Goal: Check status

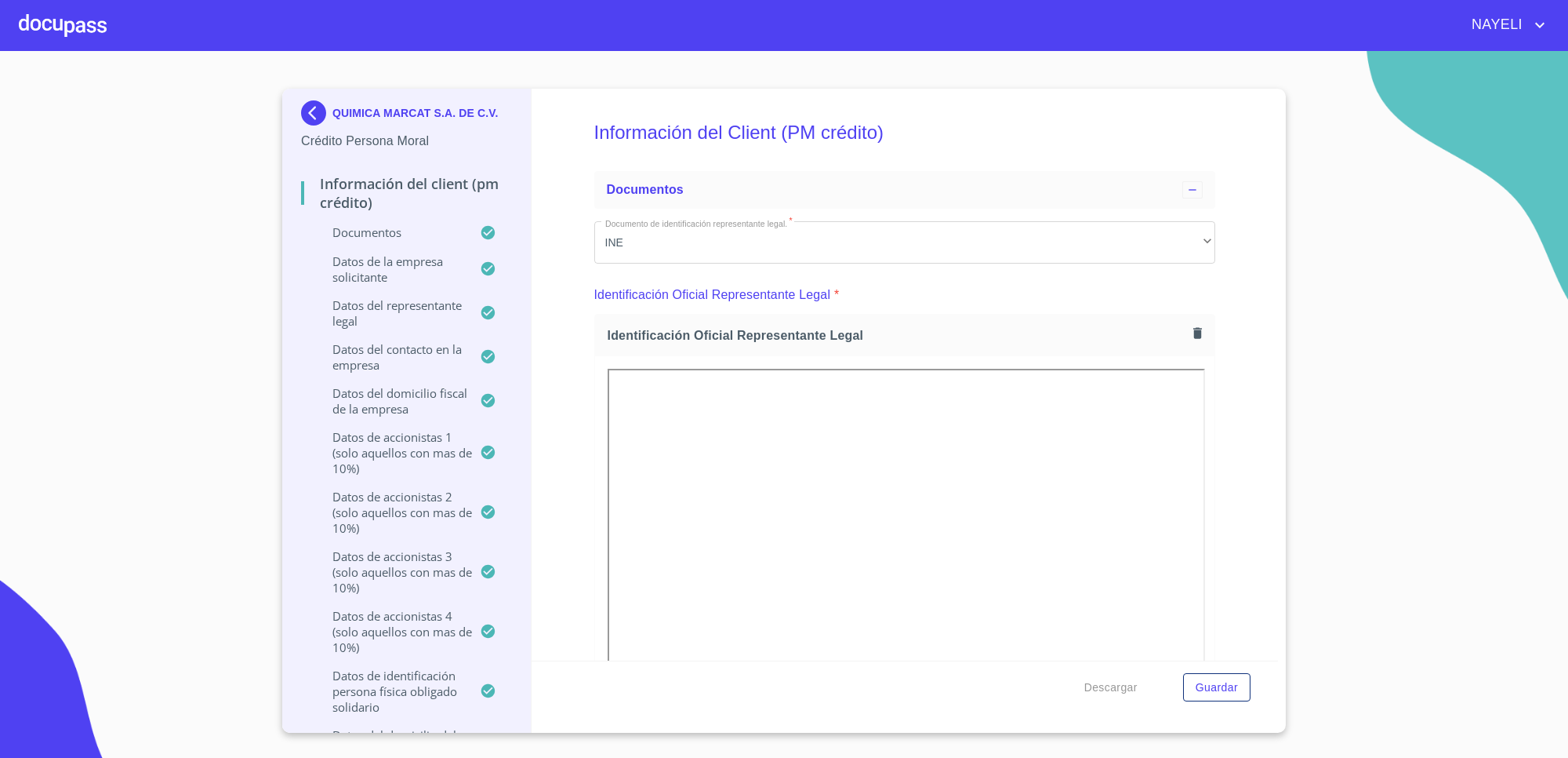
click at [313, 103] on img at bounding box center [317, 112] width 32 height 25
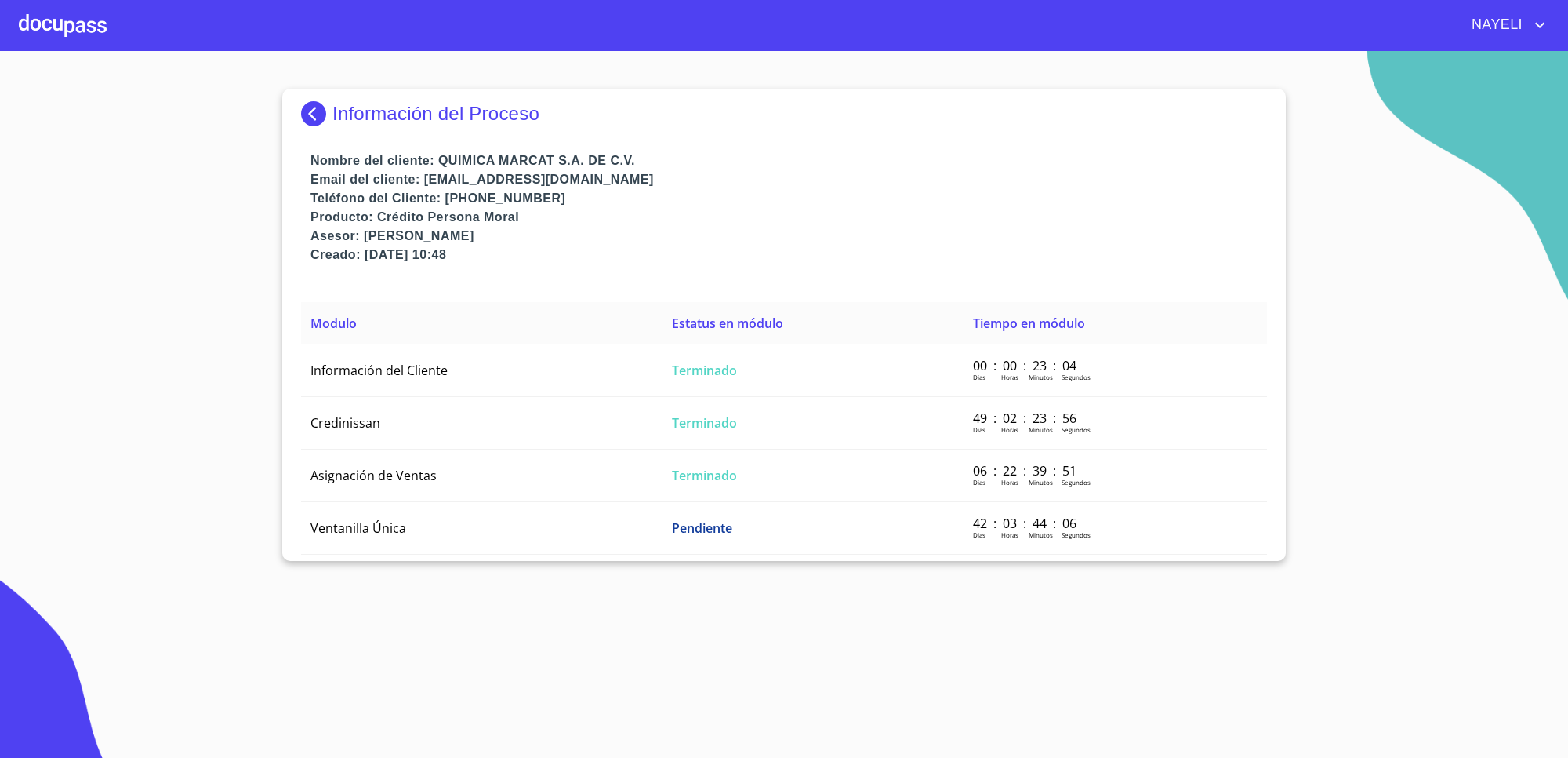
click at [325, 117] on img at bounding box center [317, 113] width 32 height 25
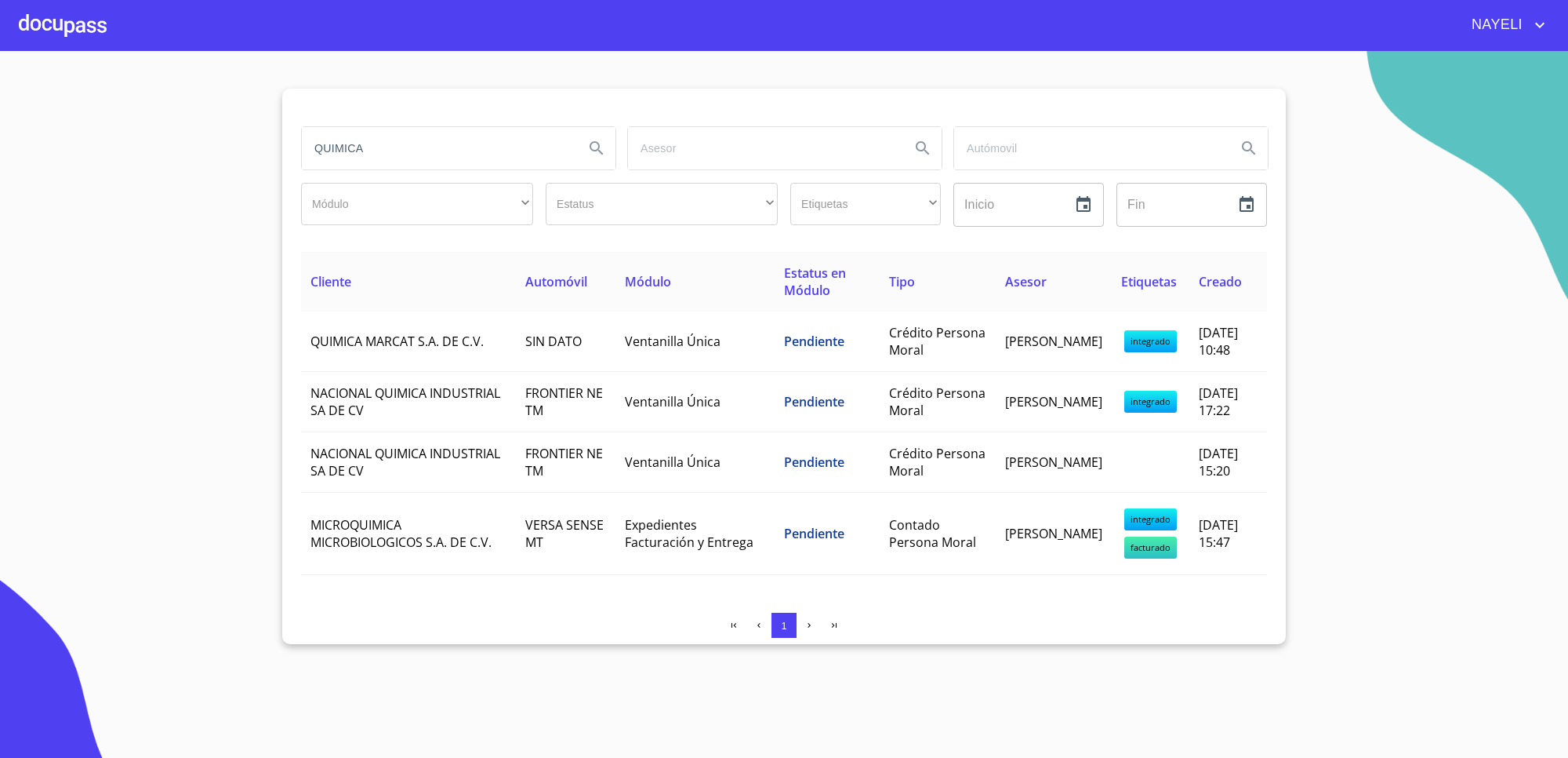
drag, startPoint x: 343, startPoint y: 152, endPoint x: 233, endPoint y: 144, distance: 110.3
click at [233, 144] on section "QUIMICA Módulo ​ ​ Estatus ​ ​ Etiquetas ​ ​ Inicio ​ Fin ​ Cliente Automóvil M…" at bounding box center [784, 404] width 1568 height 707
type input "CONSULTORA"
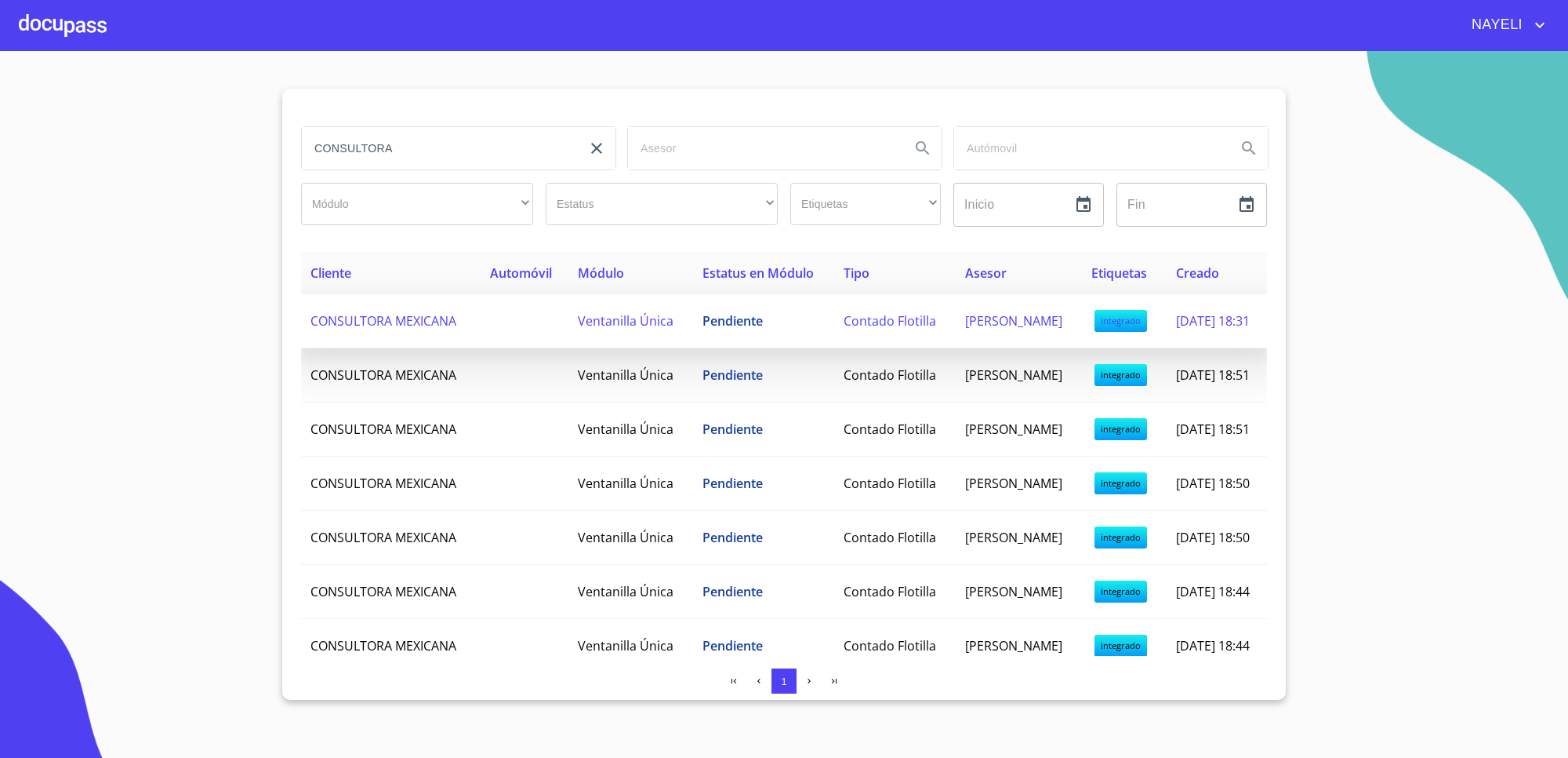
click at [455, 339] on td "CONSULTORA MEXICANA" at bounding box center [391, 320] width 179 height 54
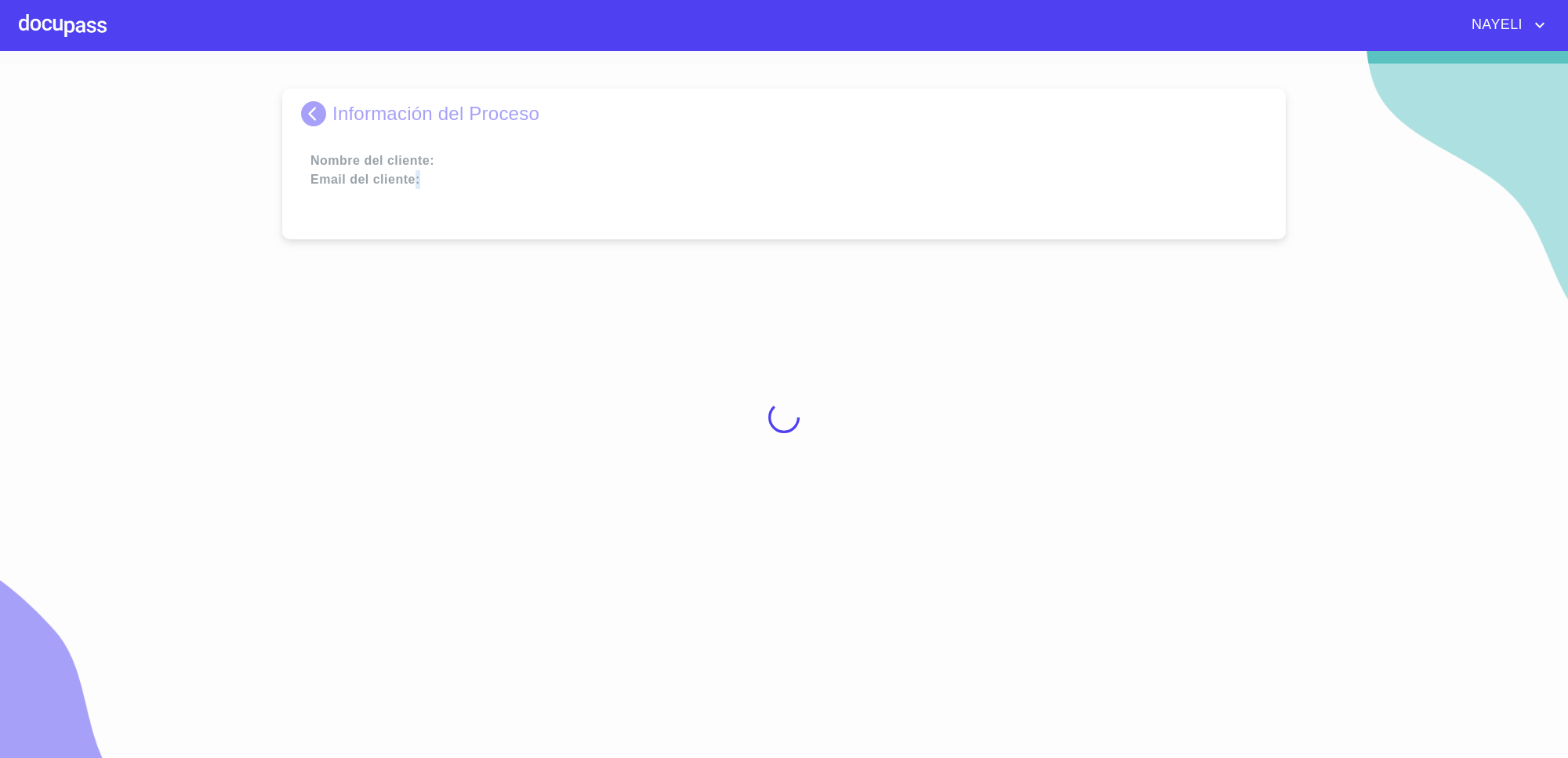
click at [455, 339] on div at bounding box center [784, 416] width 1568 height 707
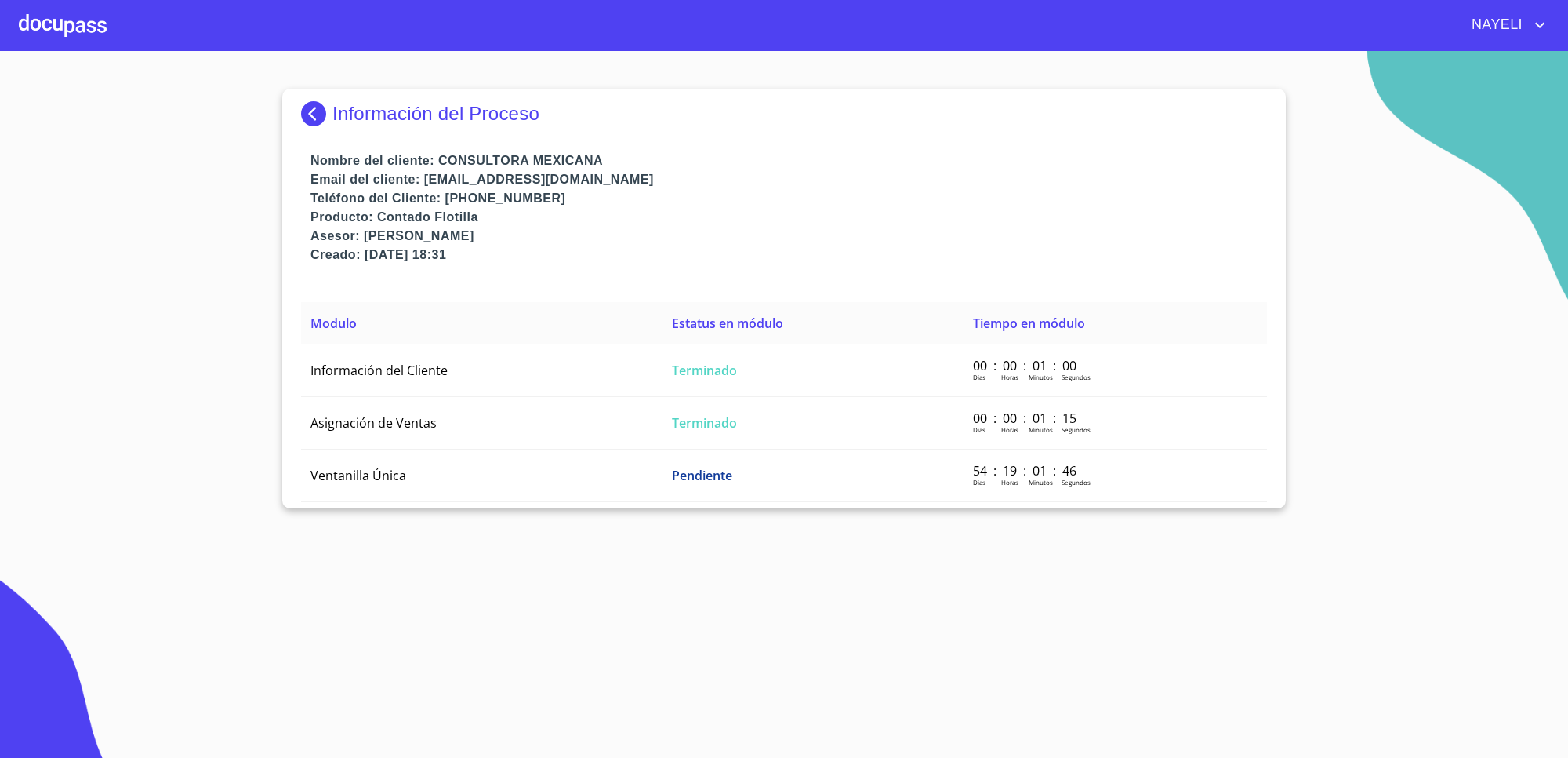
click at [882, 131] on div "Información del Proceso" at bounding box center [784, 120] width 966 height 63
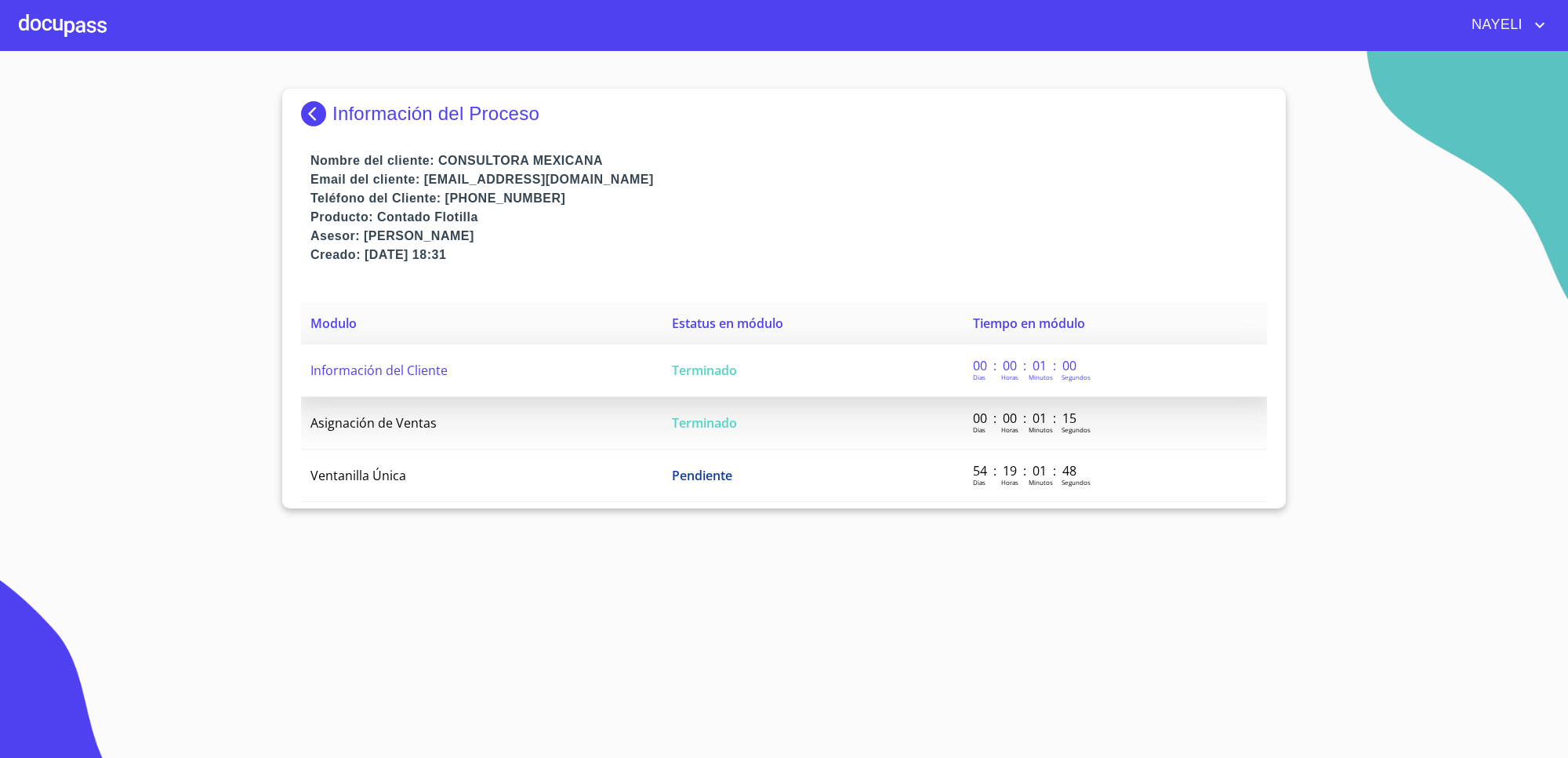
click at [648, 367] on td "Información del Cliente" at bounding box center [482, 370] width 362 height 52
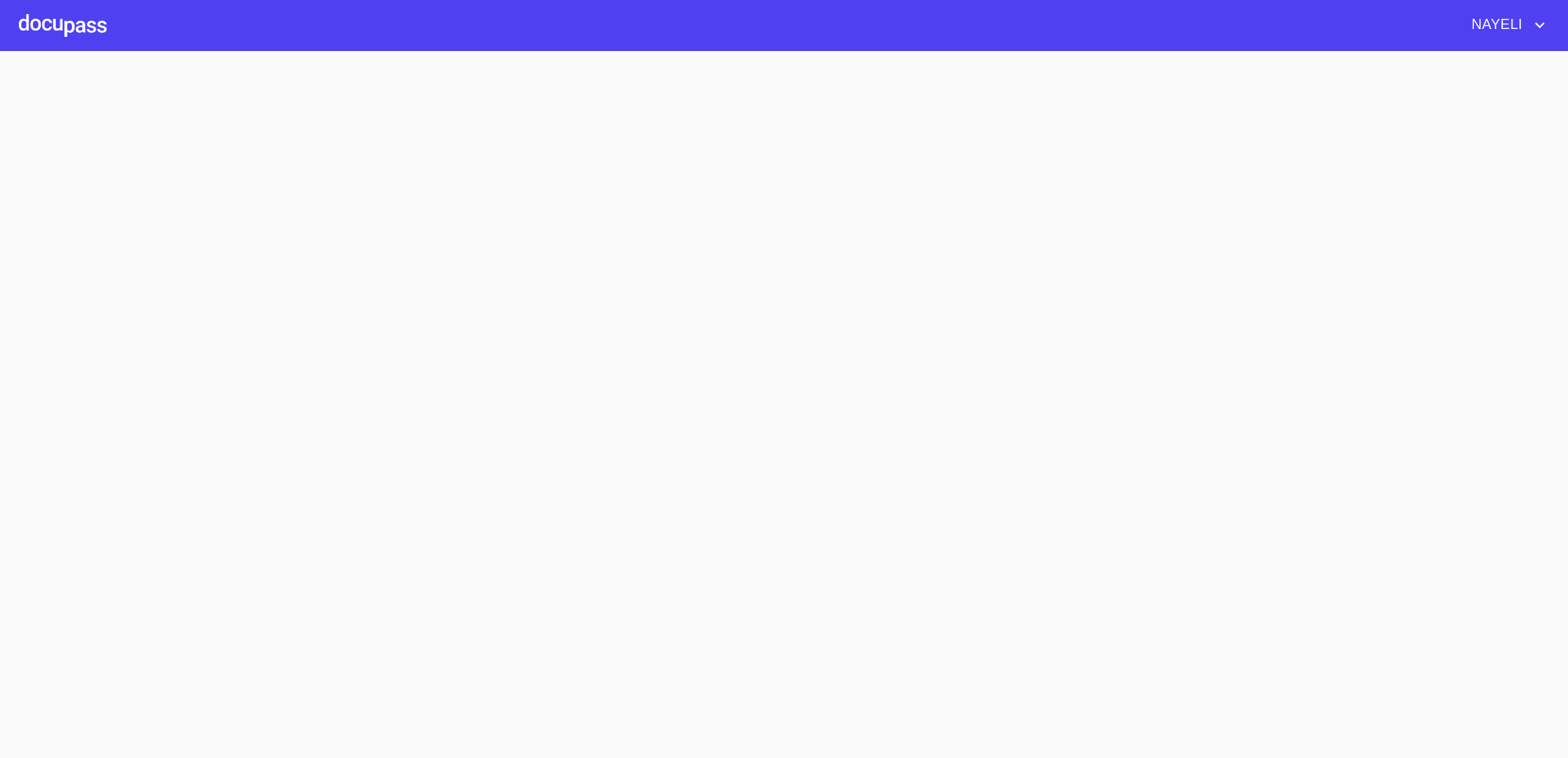
click at [648, 367] on section at bounding box center [784, 404] width 1568 height 707
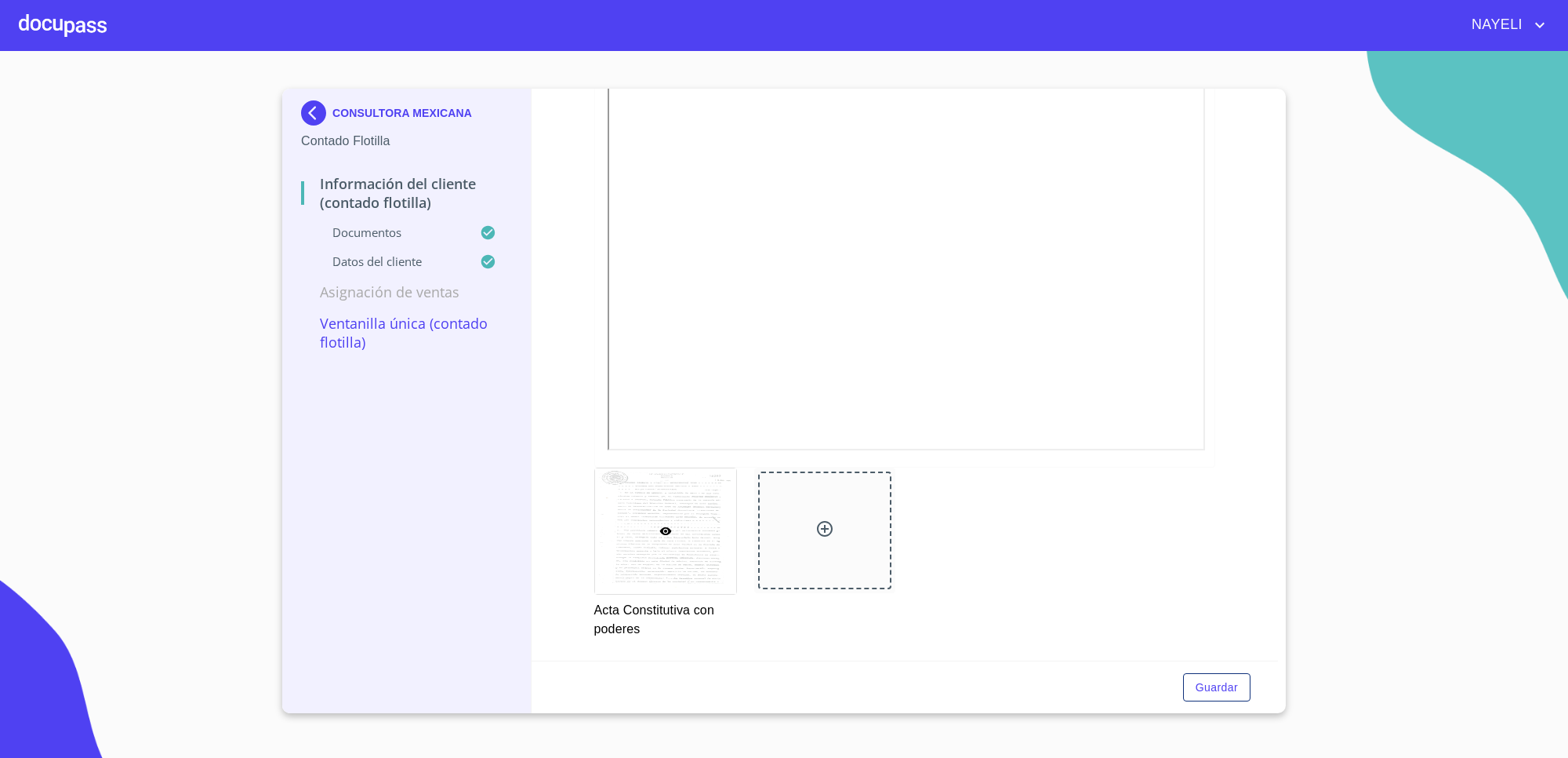
scroll to position [1997, 0]
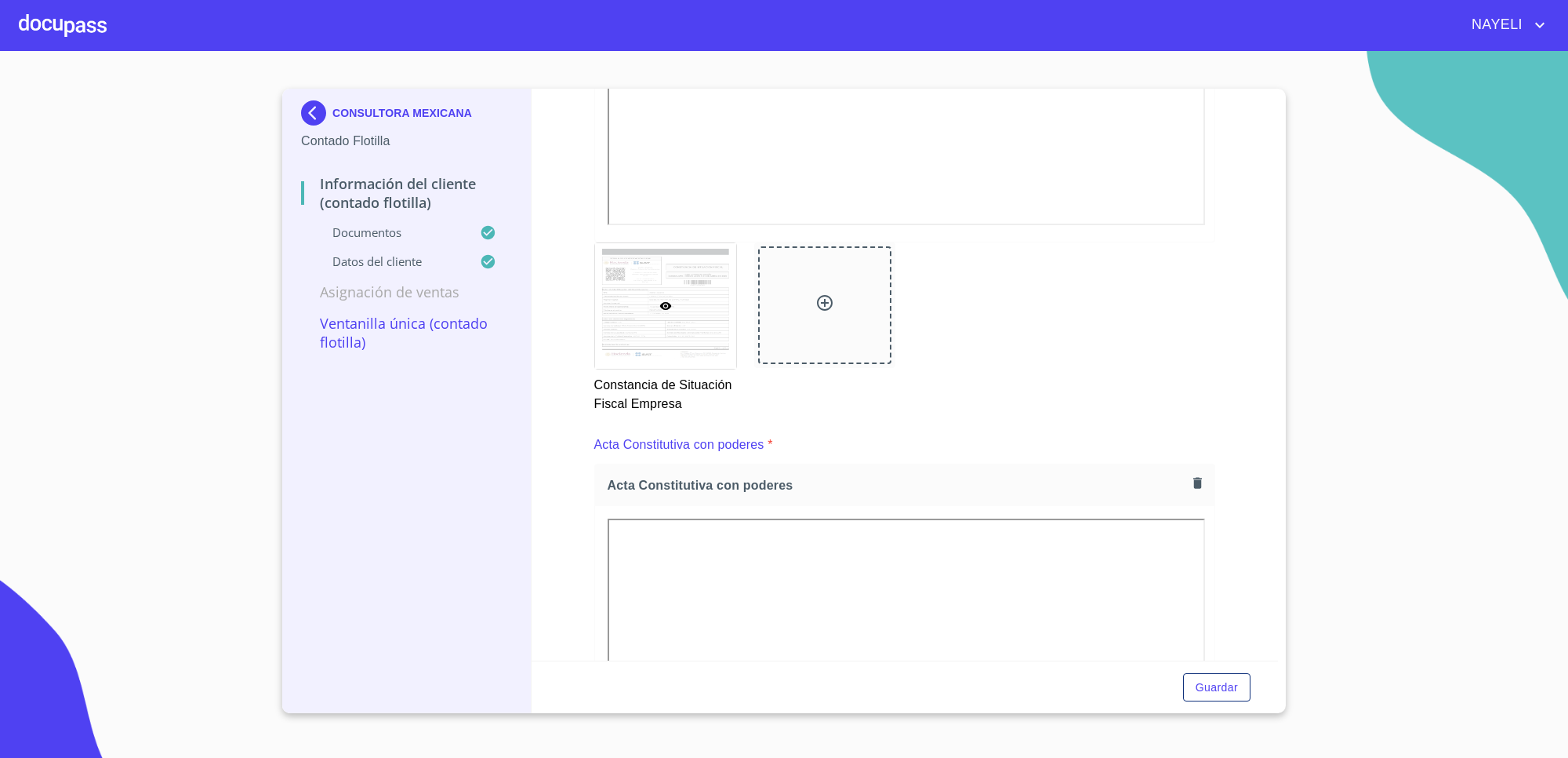
click at [307, 120] on img at bounding box center [317, 112] width 32 height 25
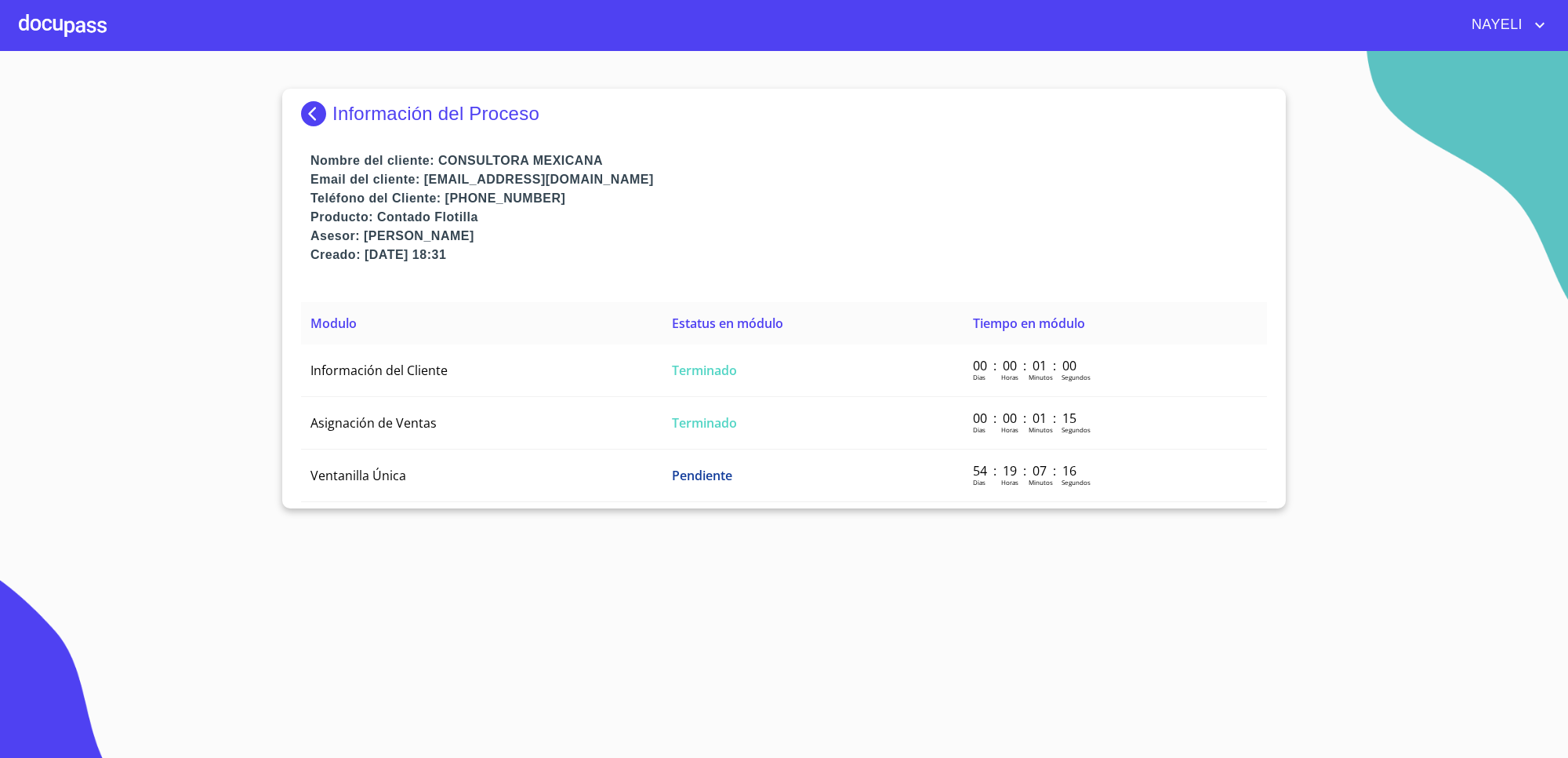
click at [314, 111] on img at bounding box center [317, 113] width 32 height 25
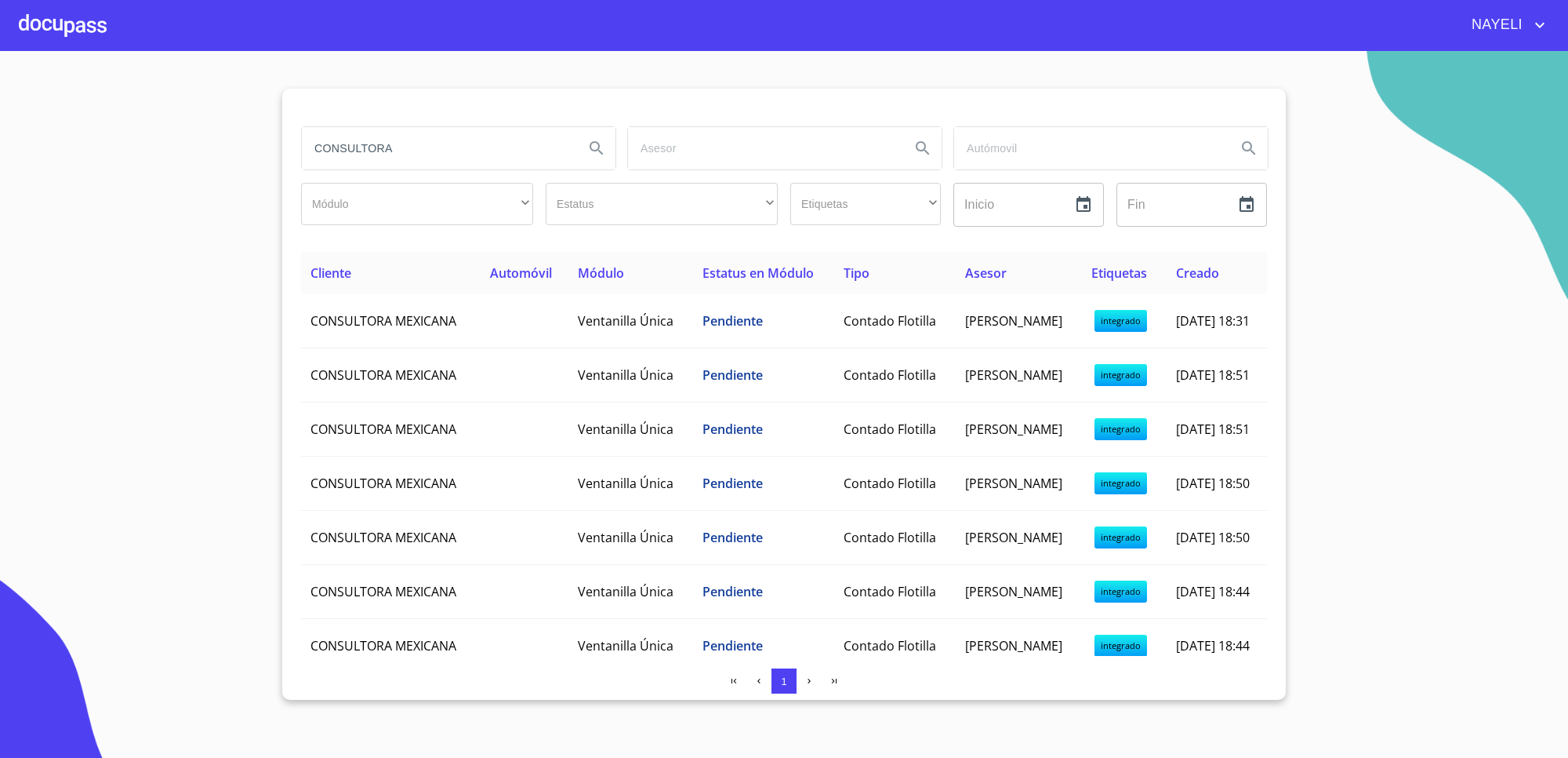
drag, startPoint x: 445, startPoint y: 163, endPoint x: 289, endPoint y: 138, distance: 158.0
click at [289, 138] on div "CONSULTORA Módulo ​ ​ Estatus ​ ​ Etiquetas ​ ​ Inicio ​ Fin ​ Cliente Automóvi…" at bounding box center [784, 394] width 1004 height 611
type input "BBVA"
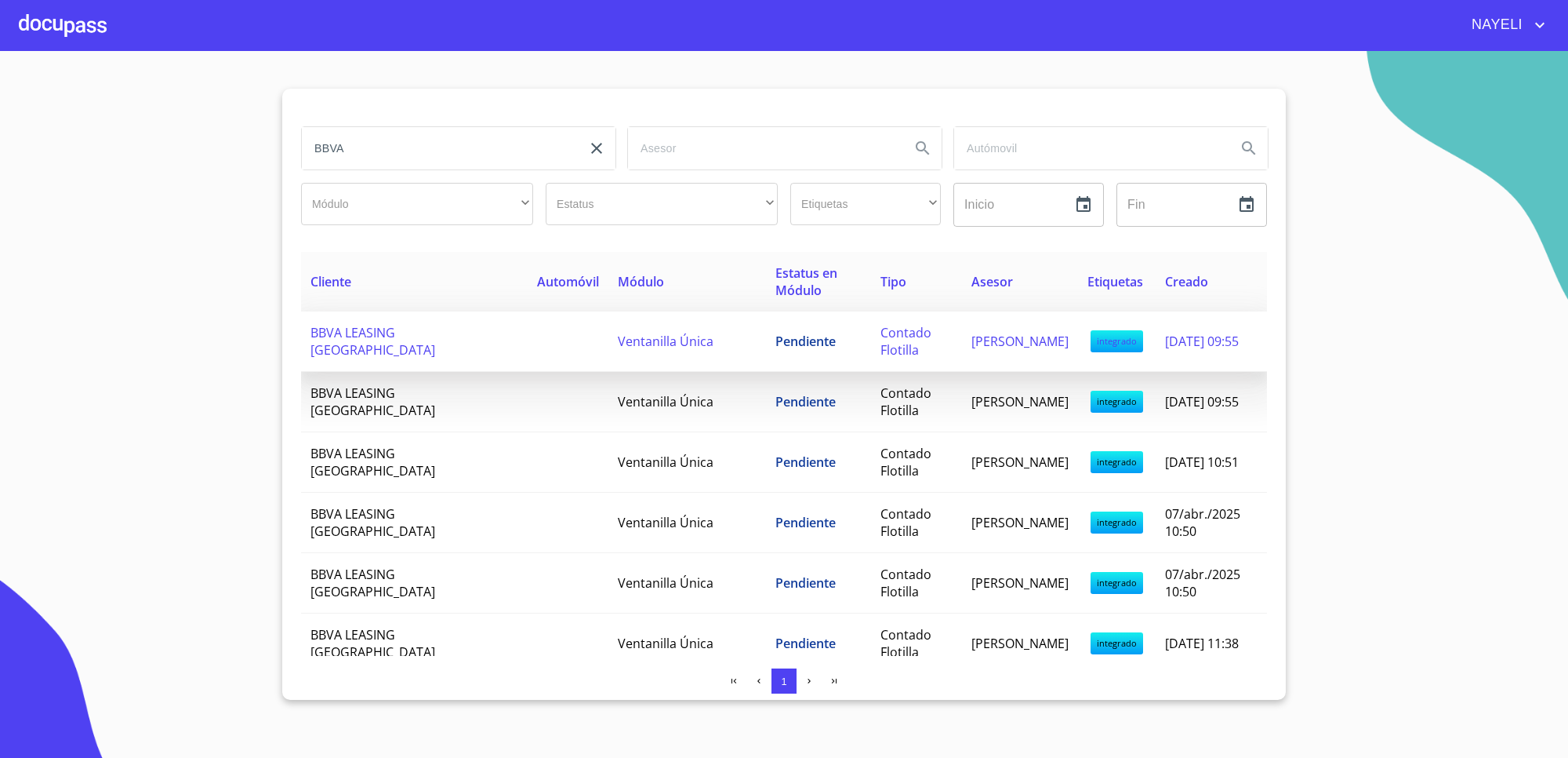
click at [766, 329] on td "Pendiente" at bounding box center [818, 341] width 105 height 60
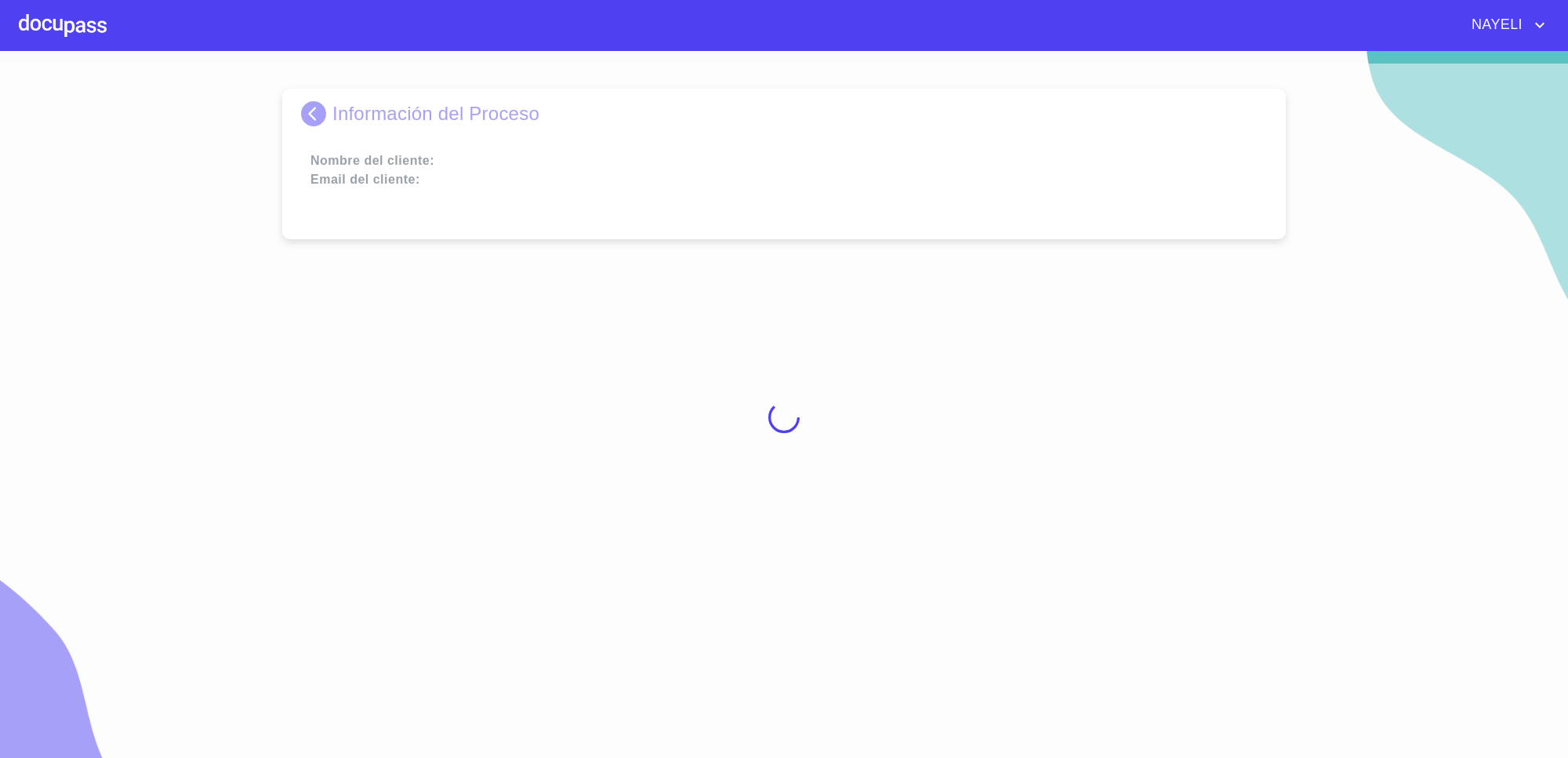
click at [765, 332] on div at bounding box center [784, 416] width 1568 height 707
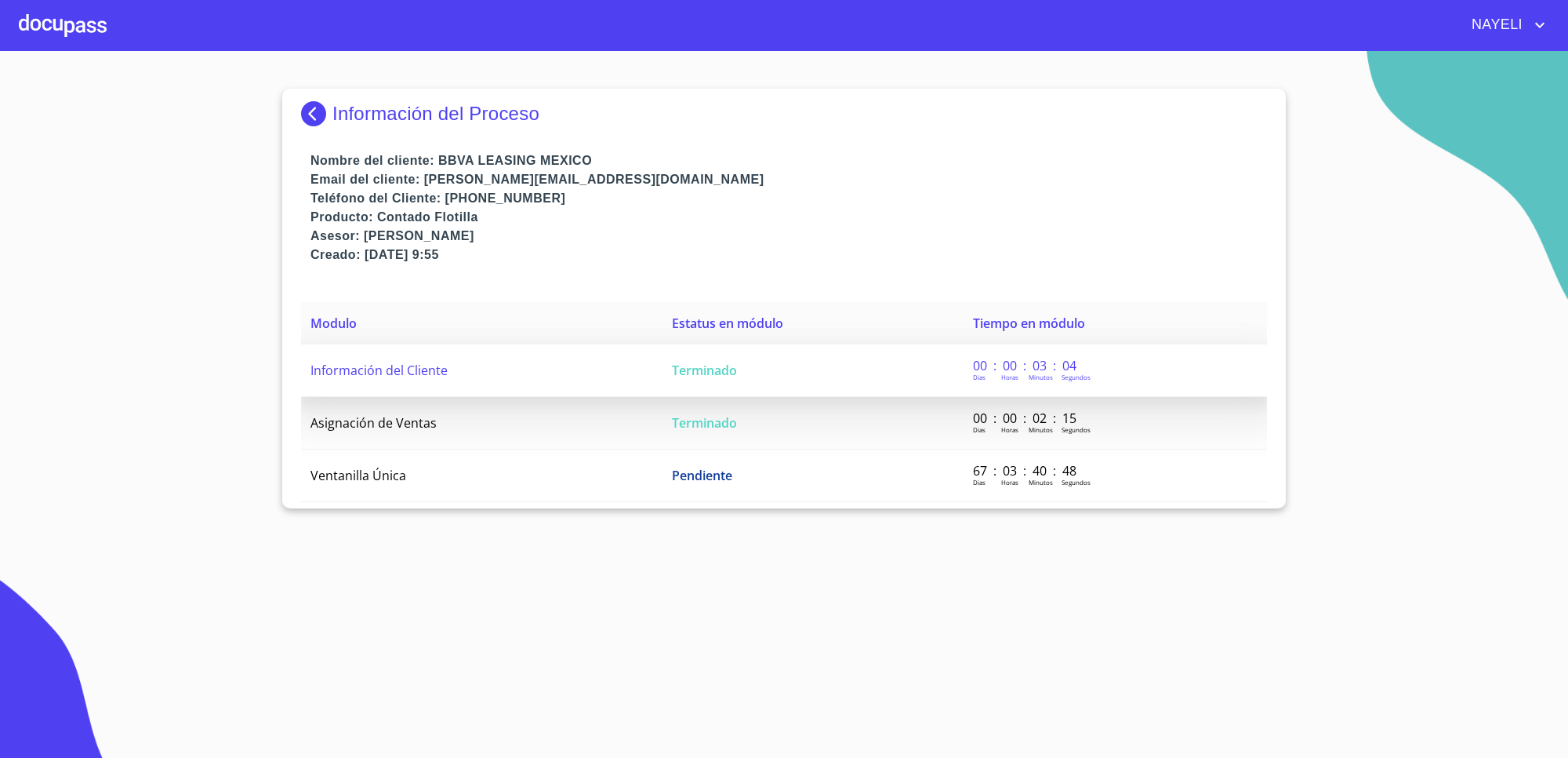
click at [521, 369] on td "Información del Cliente" at bounding box center [482, 370] width 362 height 52
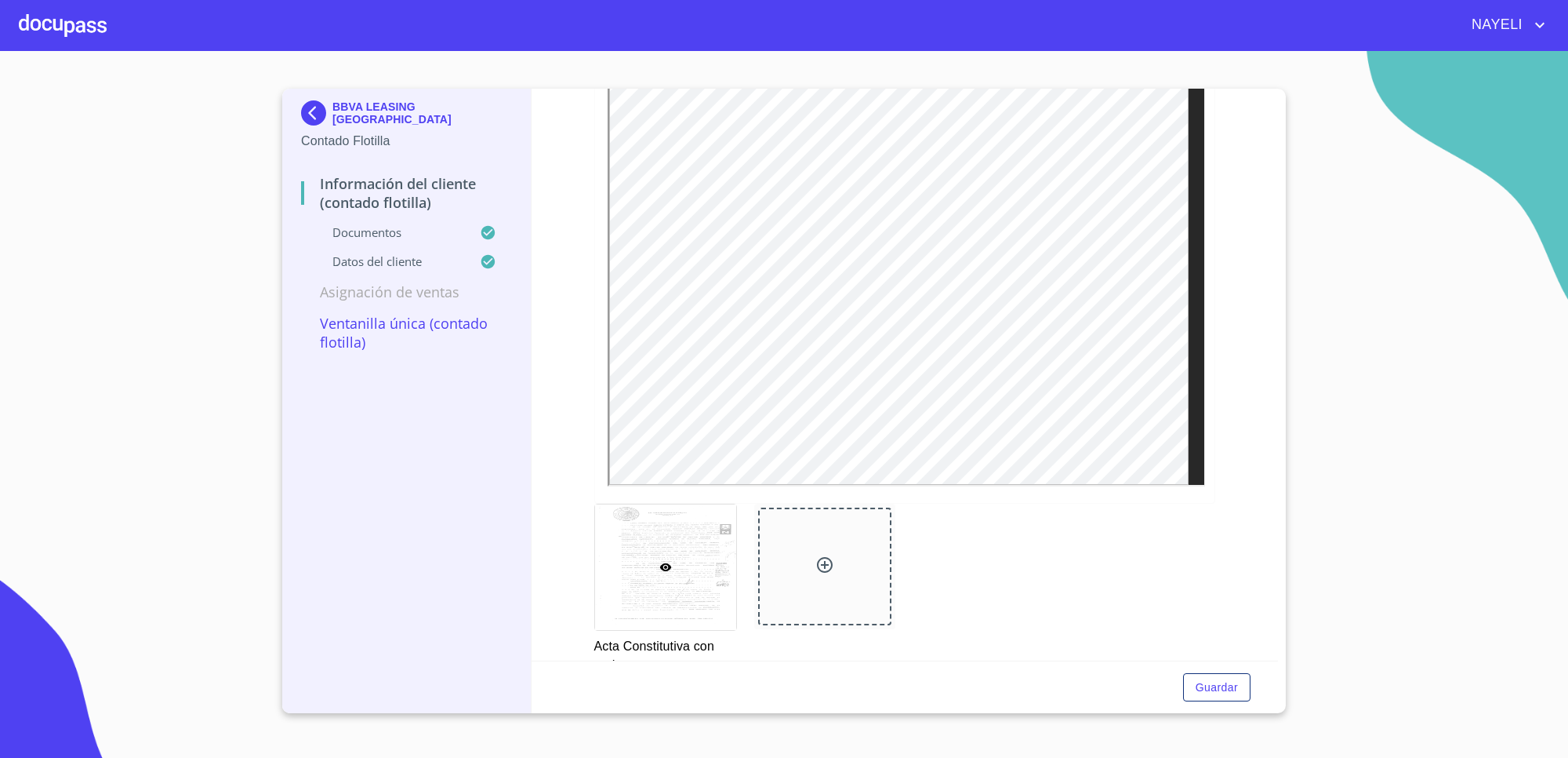
scroll to position [2941, 0]
